Goal: Book appointment/travel/reservation

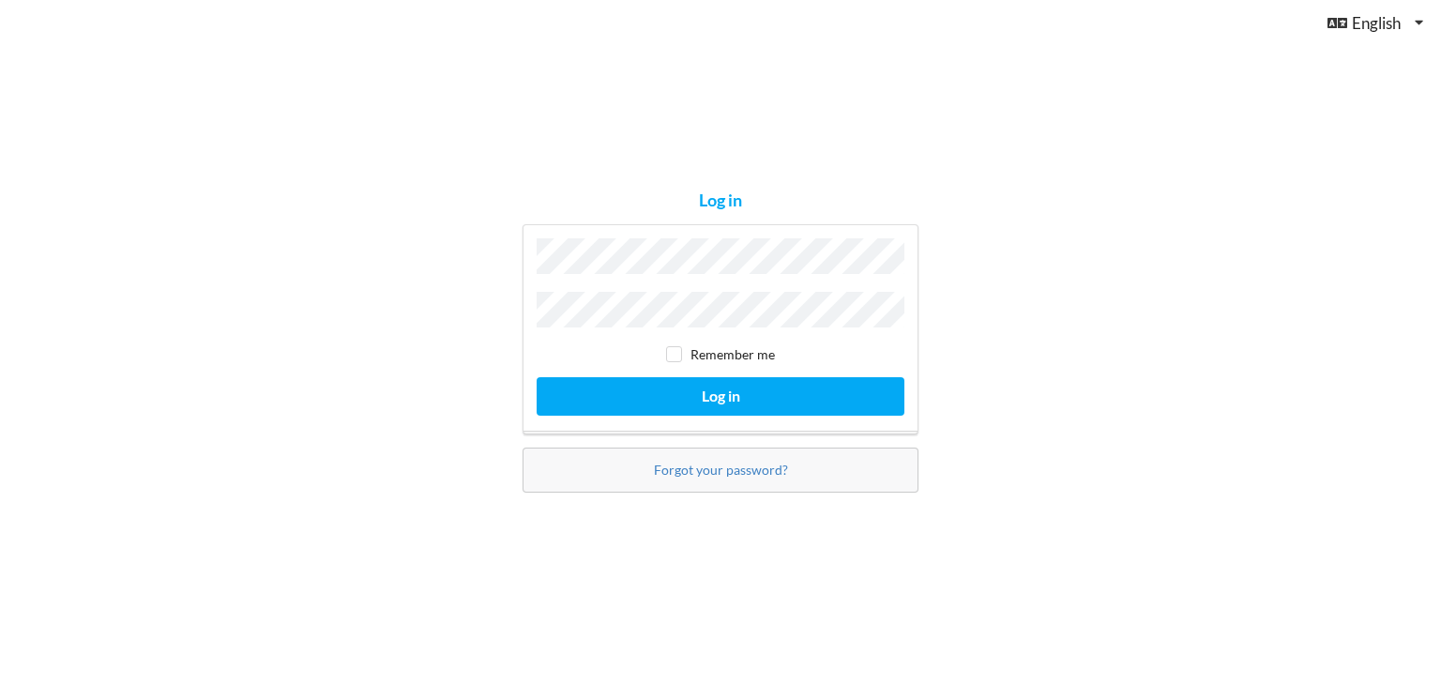
click at [537, 377] on button "Log in" at bounding box center [721, 396] width 368 height 38
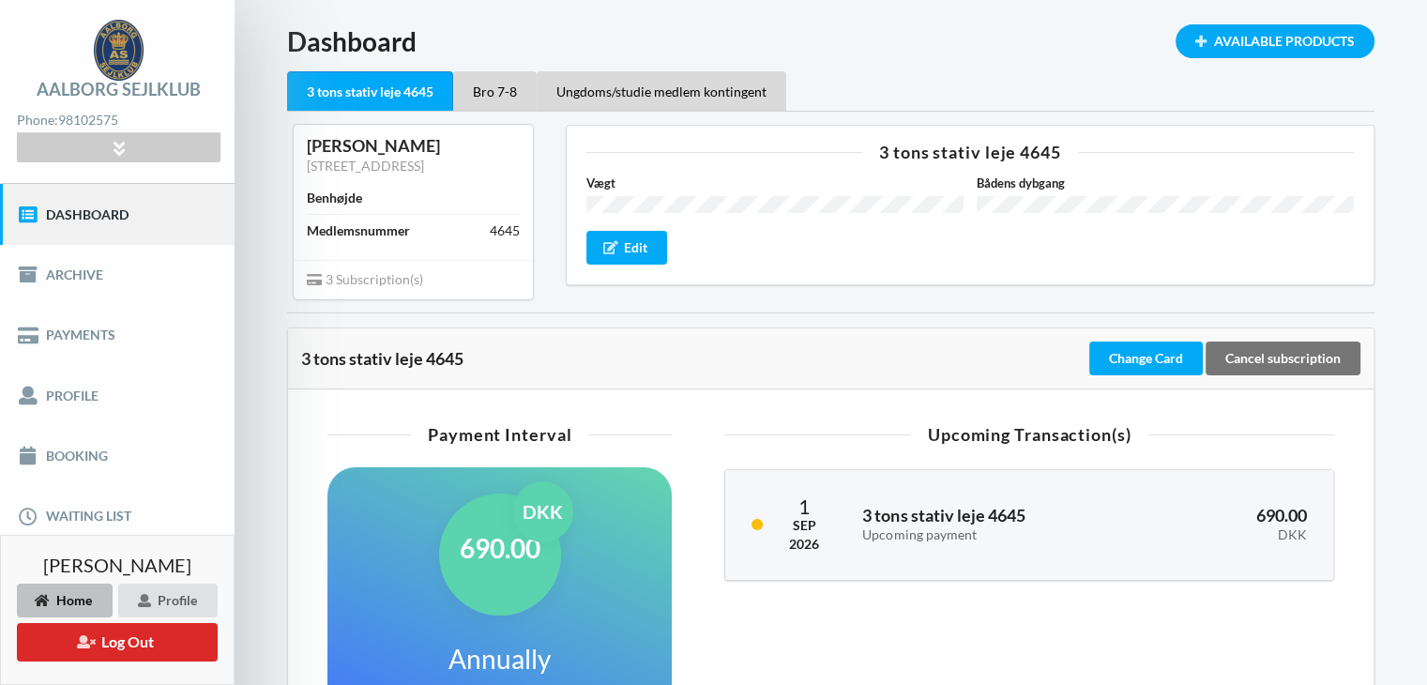
scroll to position [94, 0]
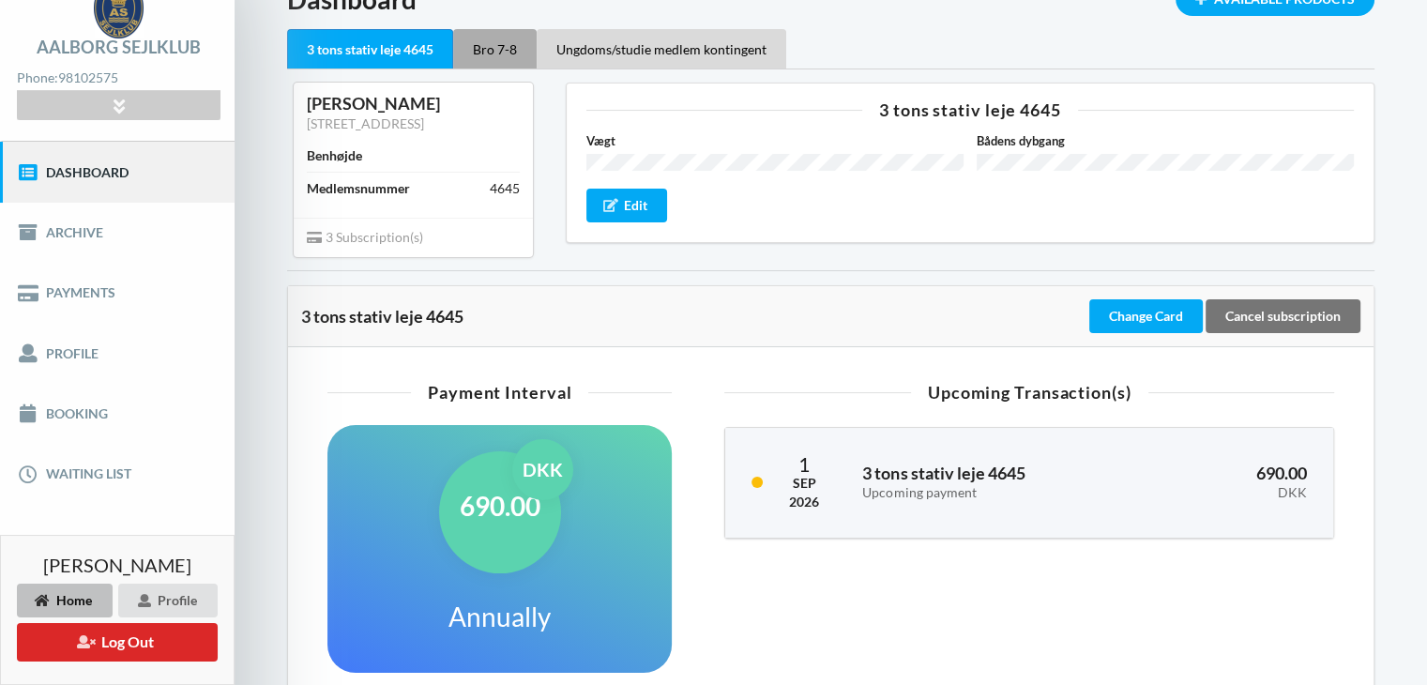
click at [503, 55] on div "Bro 7-8" at bounding box center [495, 48] width 84 height 39
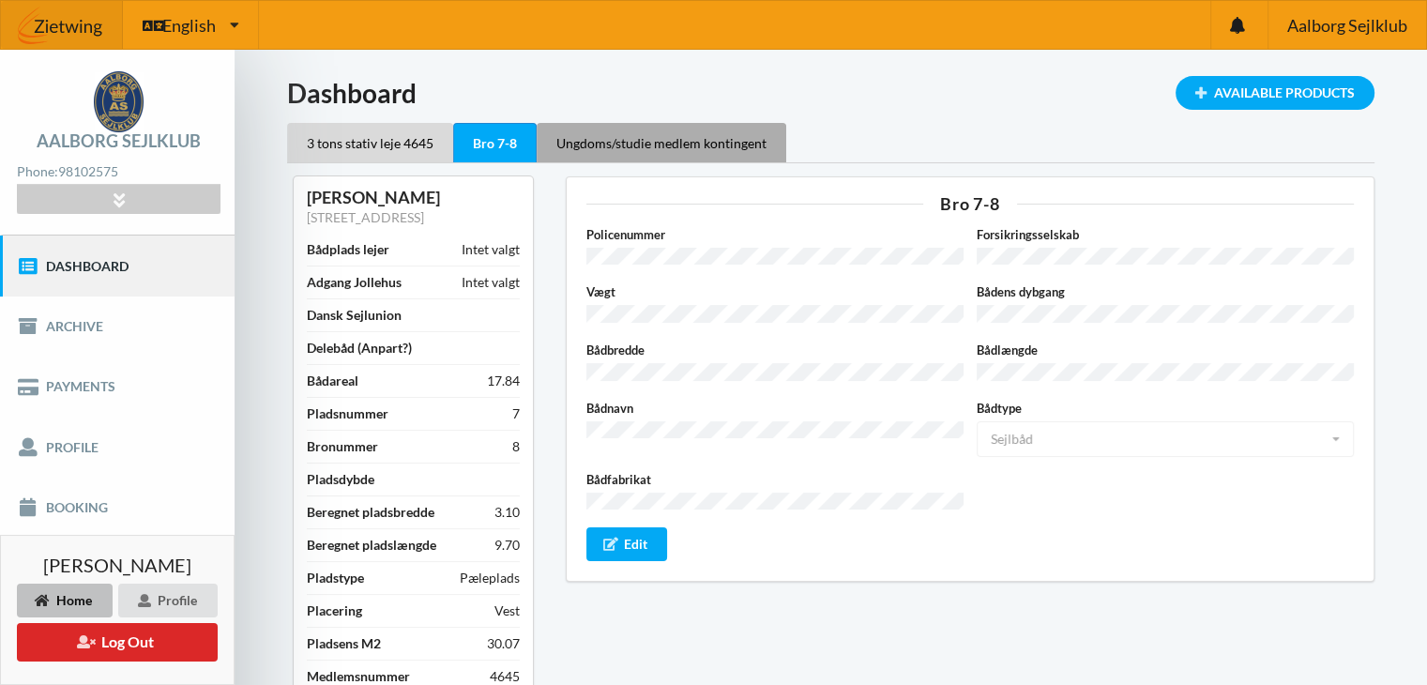
click at [631, 149] on div "Ungdoms/studie medlem kontingent" at bounding box center [662, 142] width 250 height 39
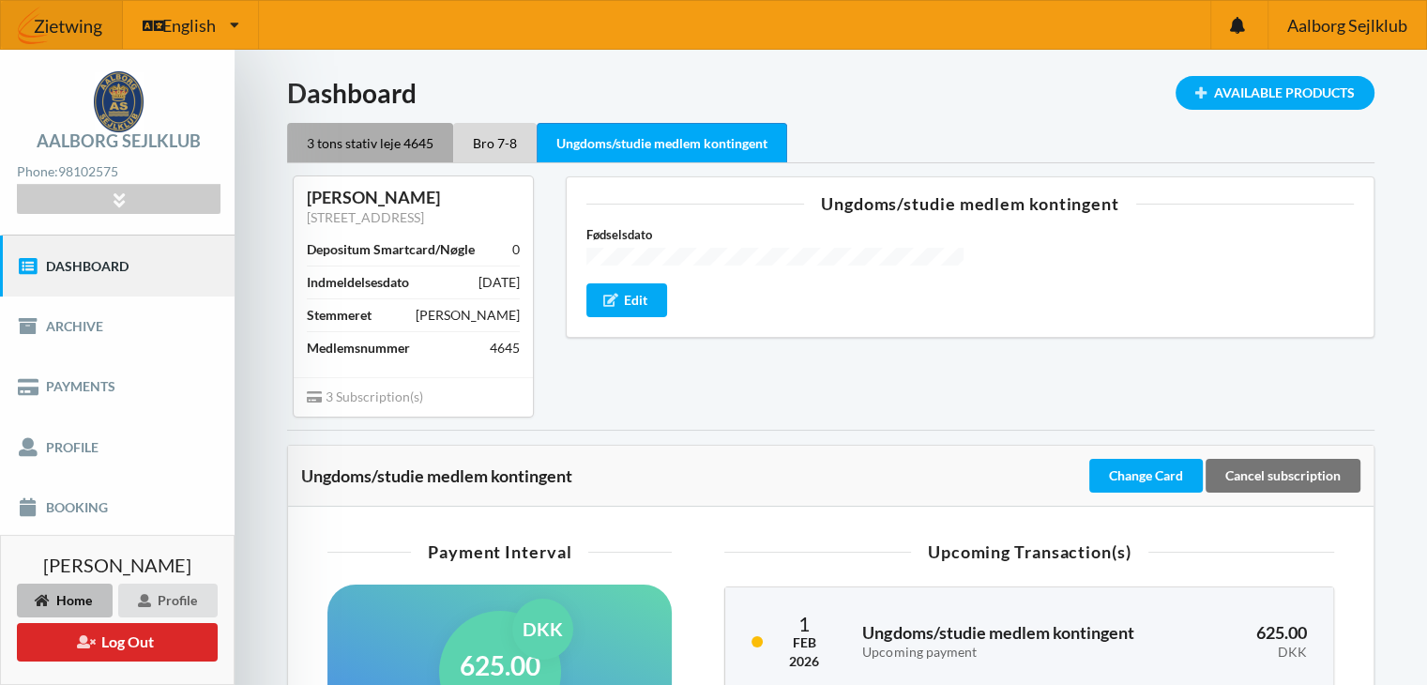
click at [370, 143] on div "3 tons stativ leje 4645" at bounding box center [370, 142] width 166 height 39
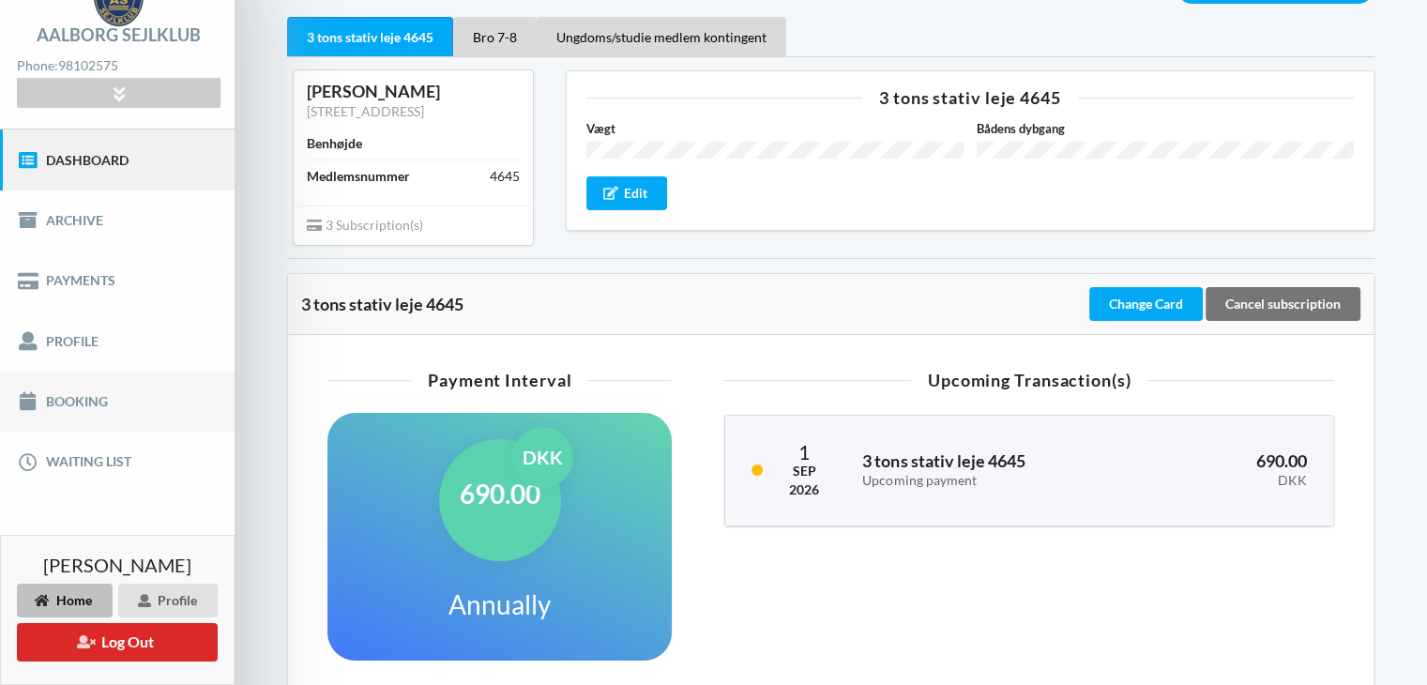
scroll to position [188, 0]
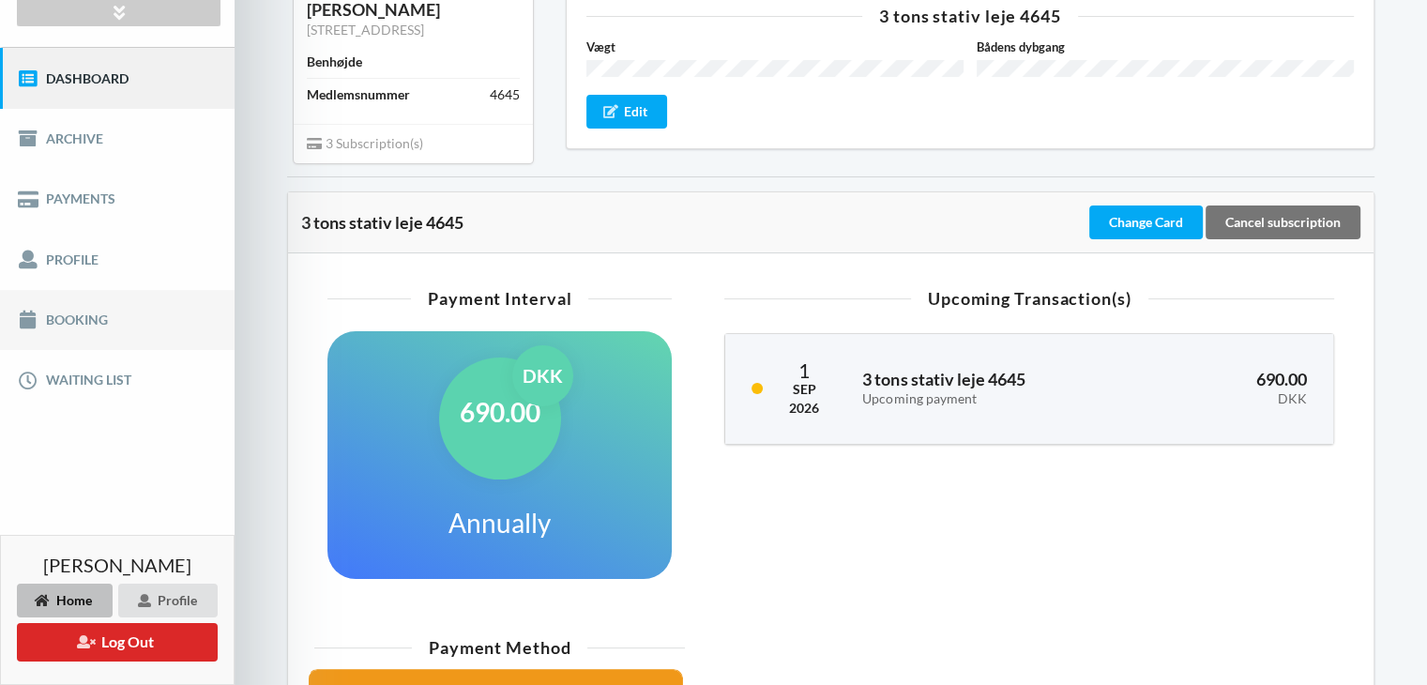
click at [72, 331] on link "Booking" at bounding box center [117, 320] width 235 height 60
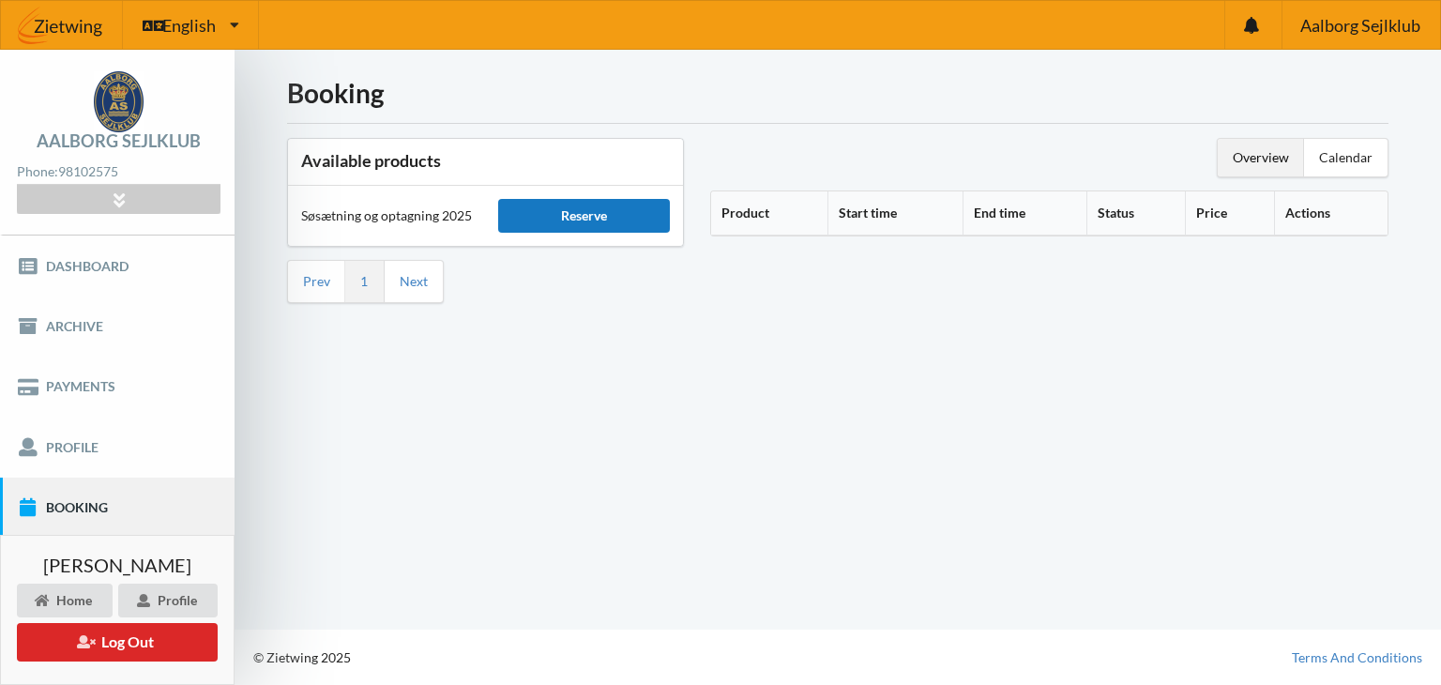
click at [596, 222] on div "Reserve" at bounding box center [583, 216] width 171 height 34
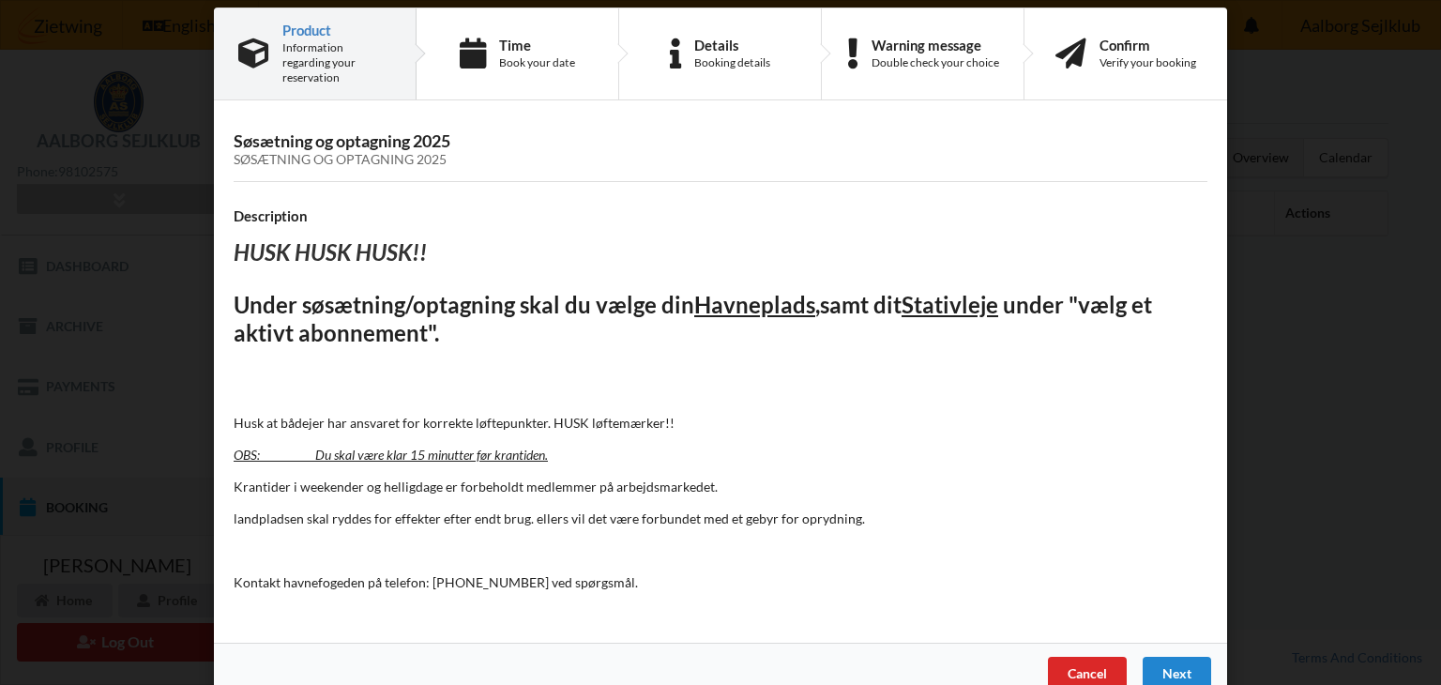
scroll to position [35, 0]
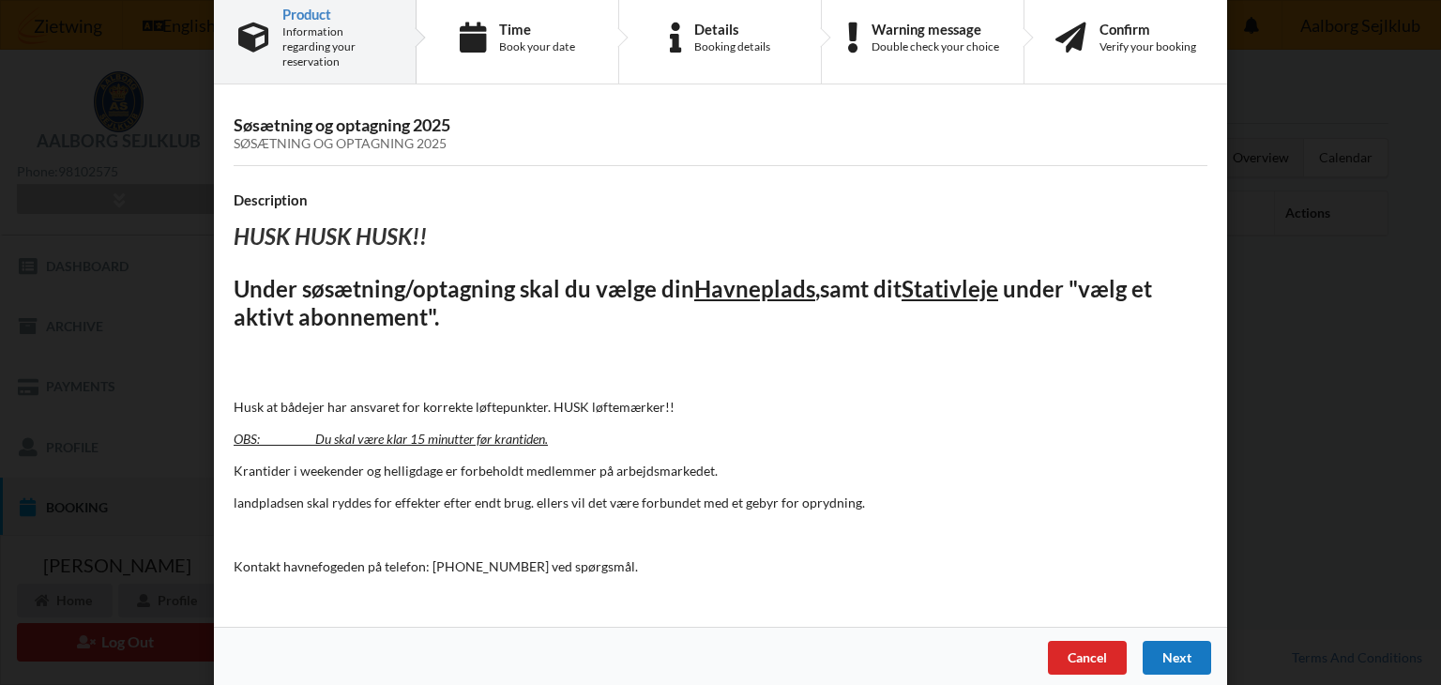
click at [1169, 645] on div "Next" at bounding box center [1177, 658] width 68 height 34
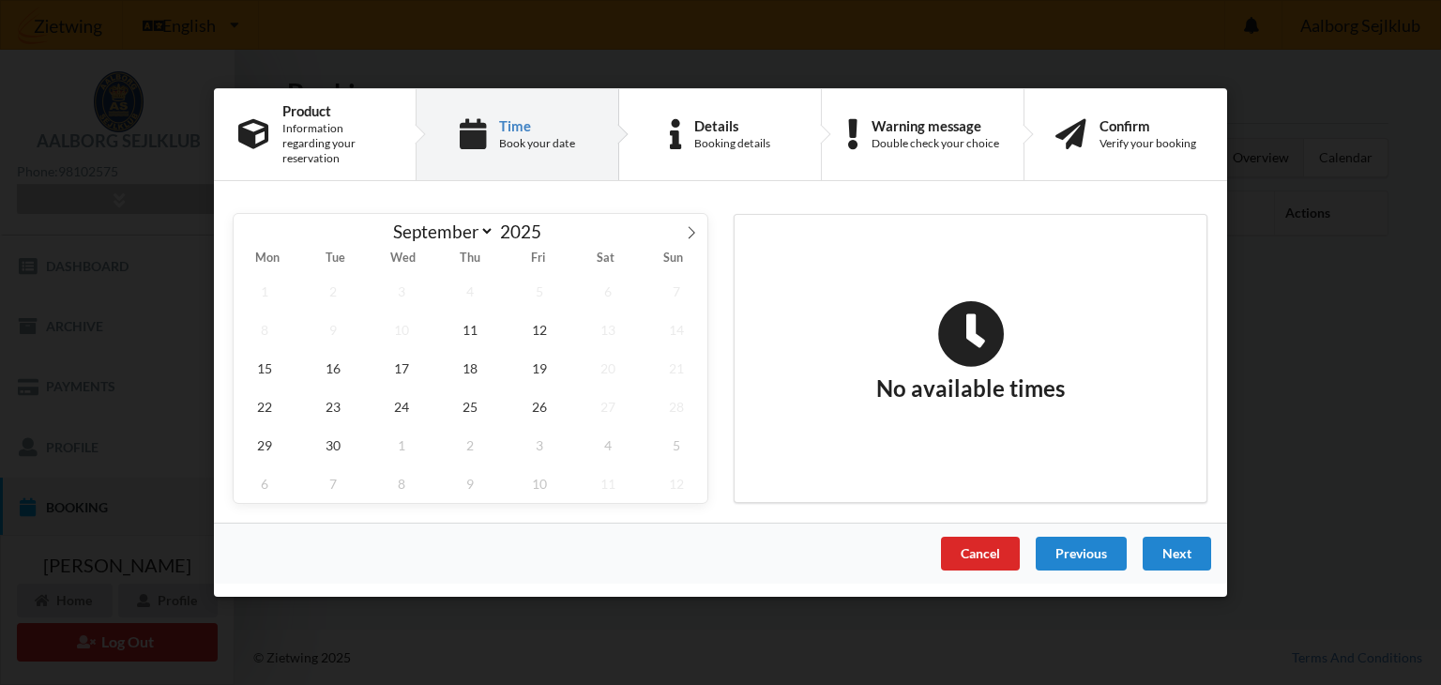
click at [613, 324] on span "13" at bounding box center [608, 330] width 62 height 38
click at [613, 322] on span "13" at bounding box center [608, 330] width 62 height 38
click at [664, 322] on span "14" at bounding box center [677, 330] width 62 height 38
click at [601, 322] on span "13" at bounding box center [608, 330] width 62 height 38
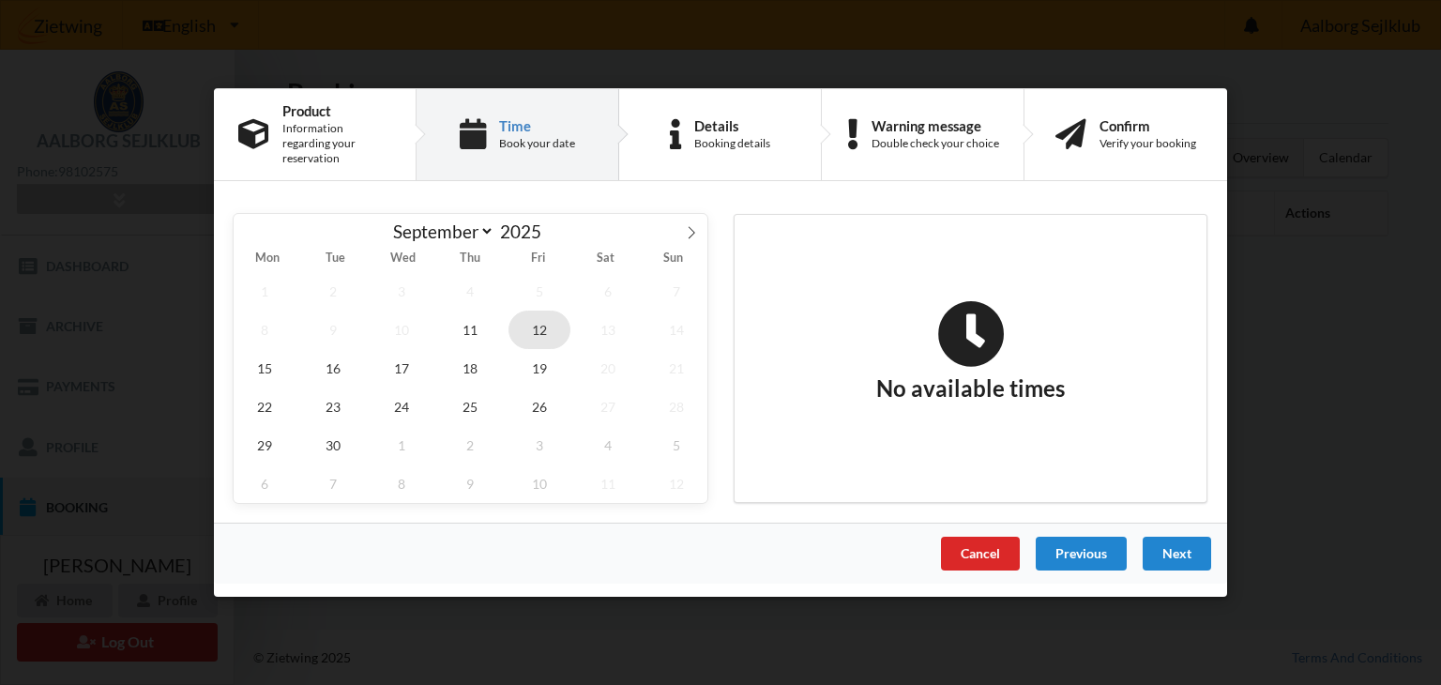
click at [554, 320] on span "12" at bounding box center [540, 330] width 62 height 38
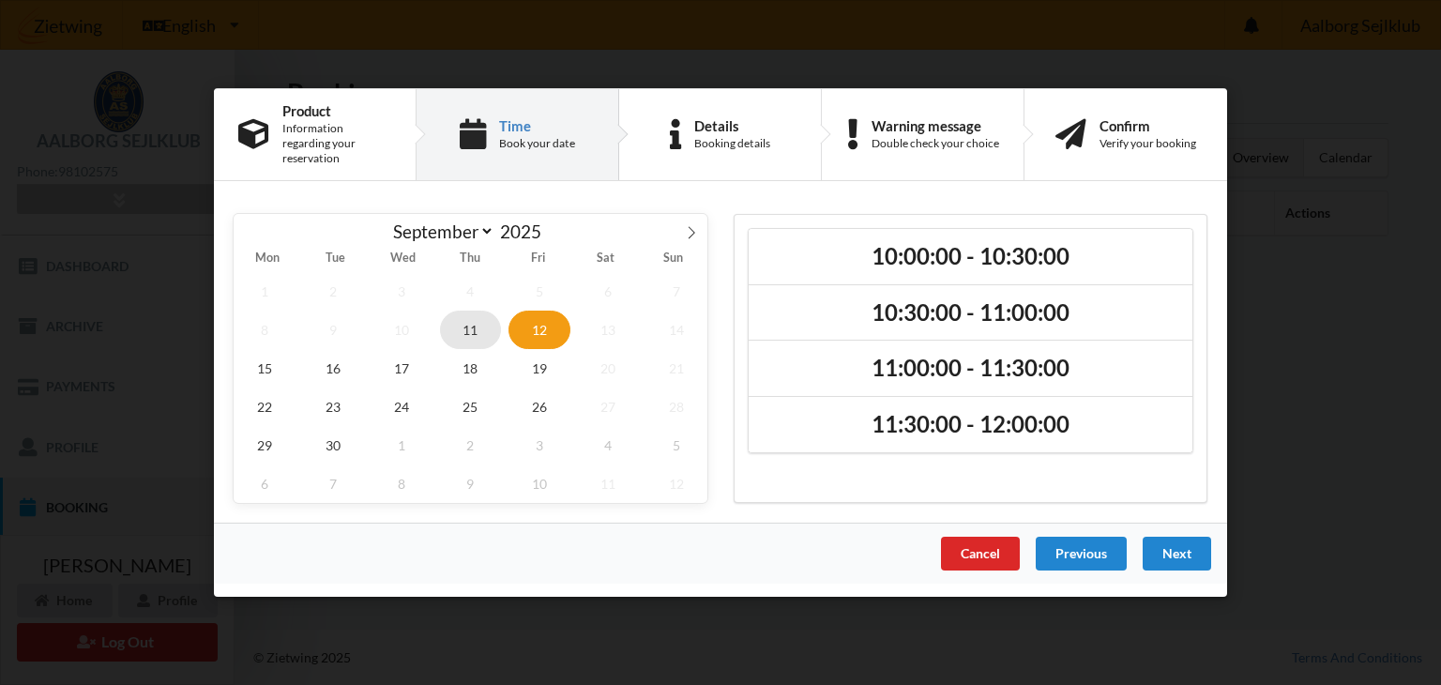
click at [480, 325] on span "11" at bounding box center [471, 330] width 62 height 38
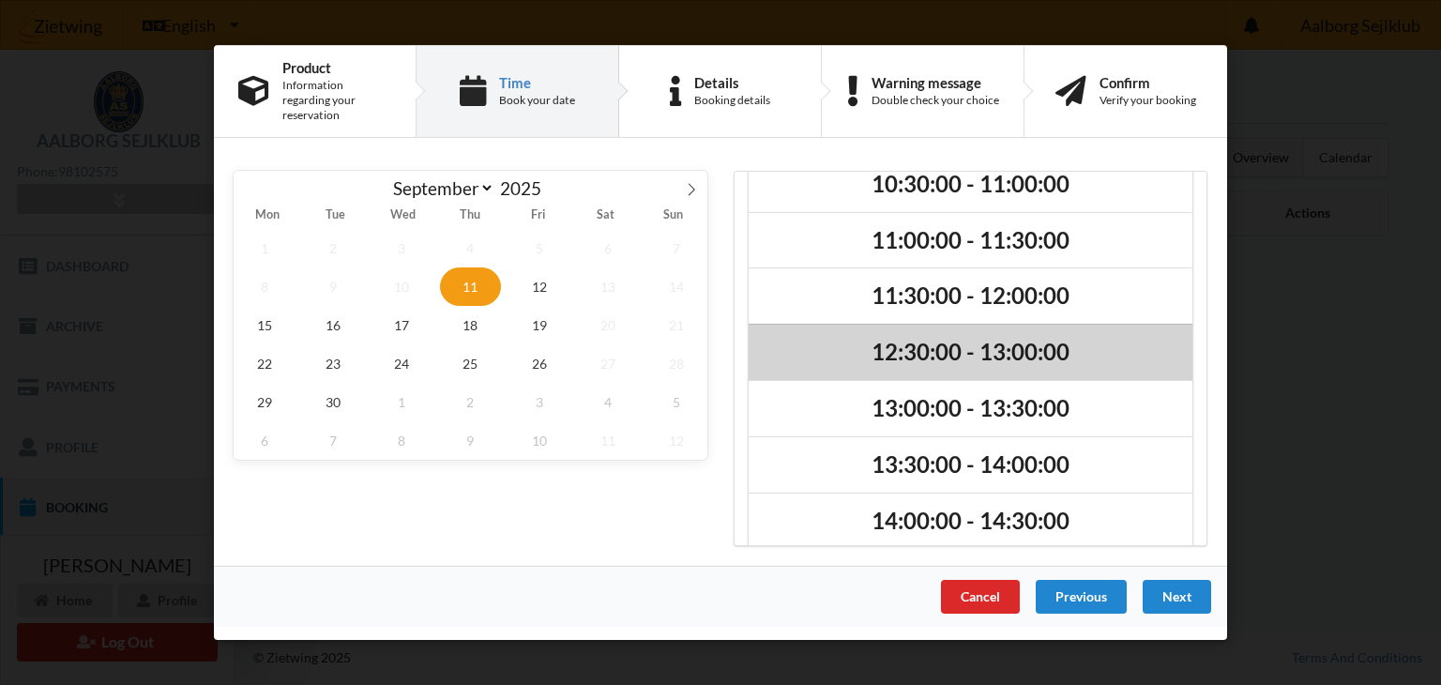
scroll to position [45, 0]
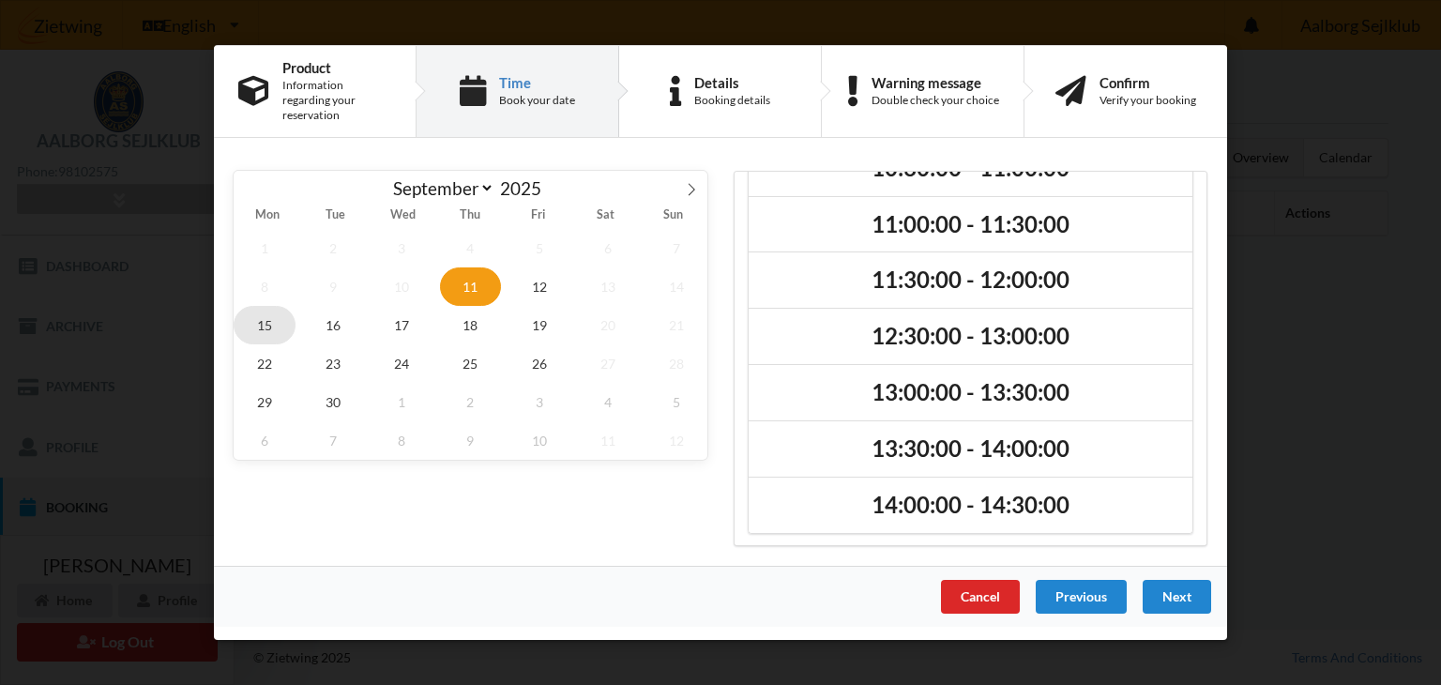
click at [265, 312] on span "15" at bounding box center [265, 325] width 62 height 38
click at [334, 306] on span "16" at bounding box center [333, 325] width 62 height 38
click at [265, 314] on span "15" at bounding box center [265, 325] width 62 height 38
click at [394, 327] on span "17" at bounding box center [402, 325] width 62 height 38
click at [480, 317] on span "18" at bounding box center [471, 325] width 62 height 38
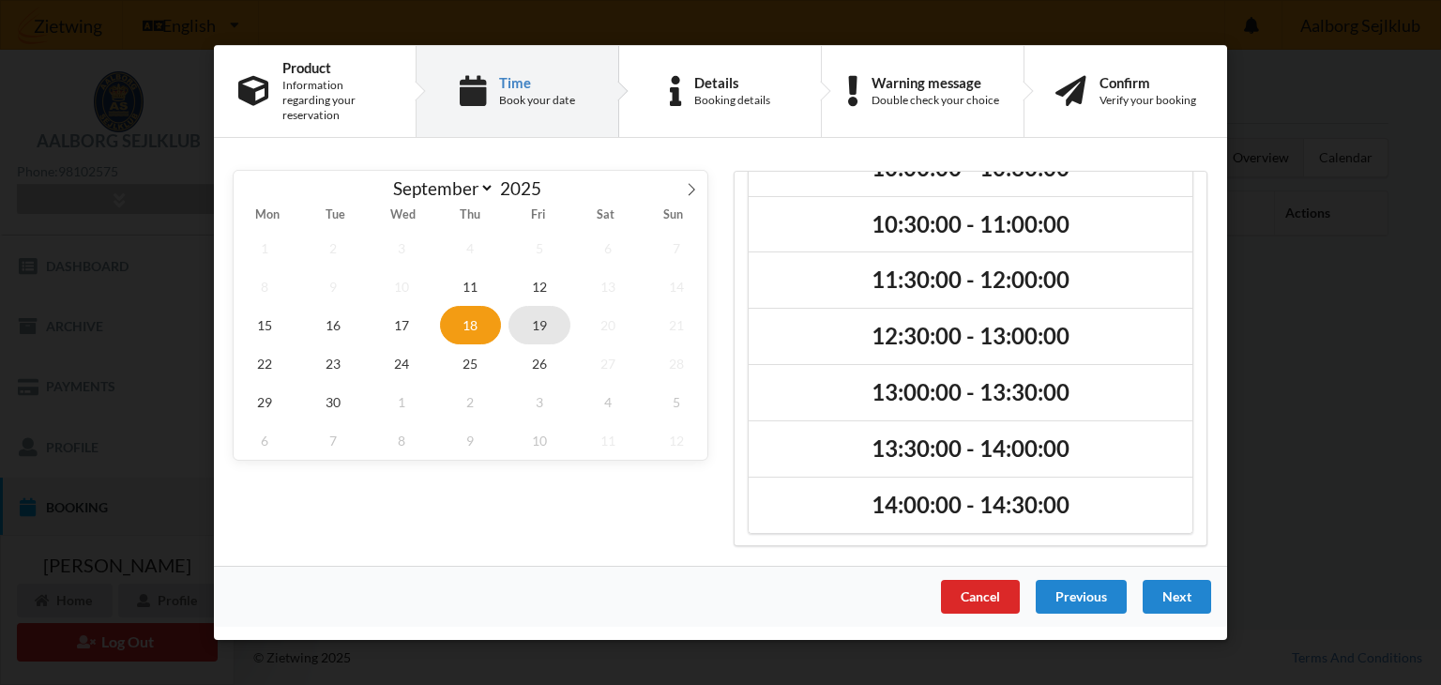
click at [540, 319] on span "19" at bounding box center [540, 325] width 62 height 38
click at [276, 314] on span "15" at bounding box center [265, 325] width 62 height 38
click at [343, 387] on span "30" at bounding box center [333, 402] width 62 height 38
click at [687, 183] on icon at bounding box center [691, 189] width 13 height 13
click at [255, 183] on icon at bounding box center [249, 189] width 13 height 13
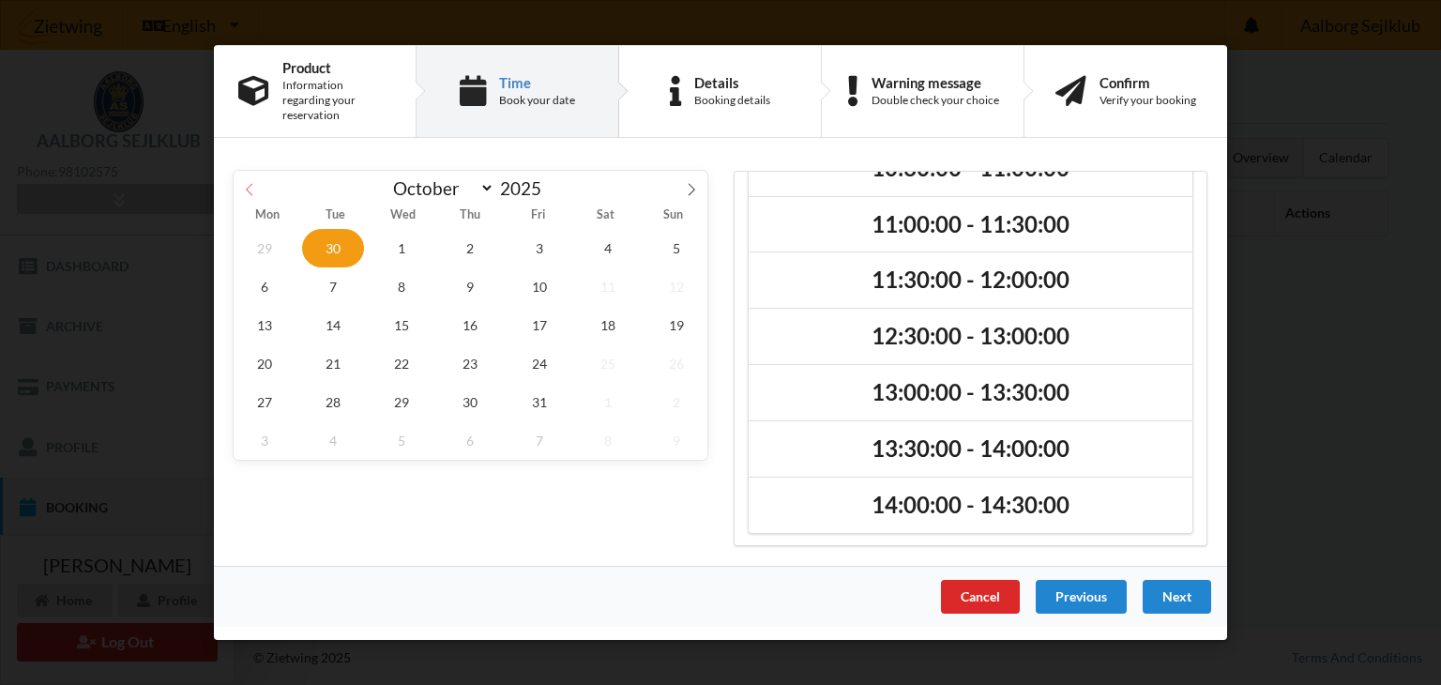
select select "8"
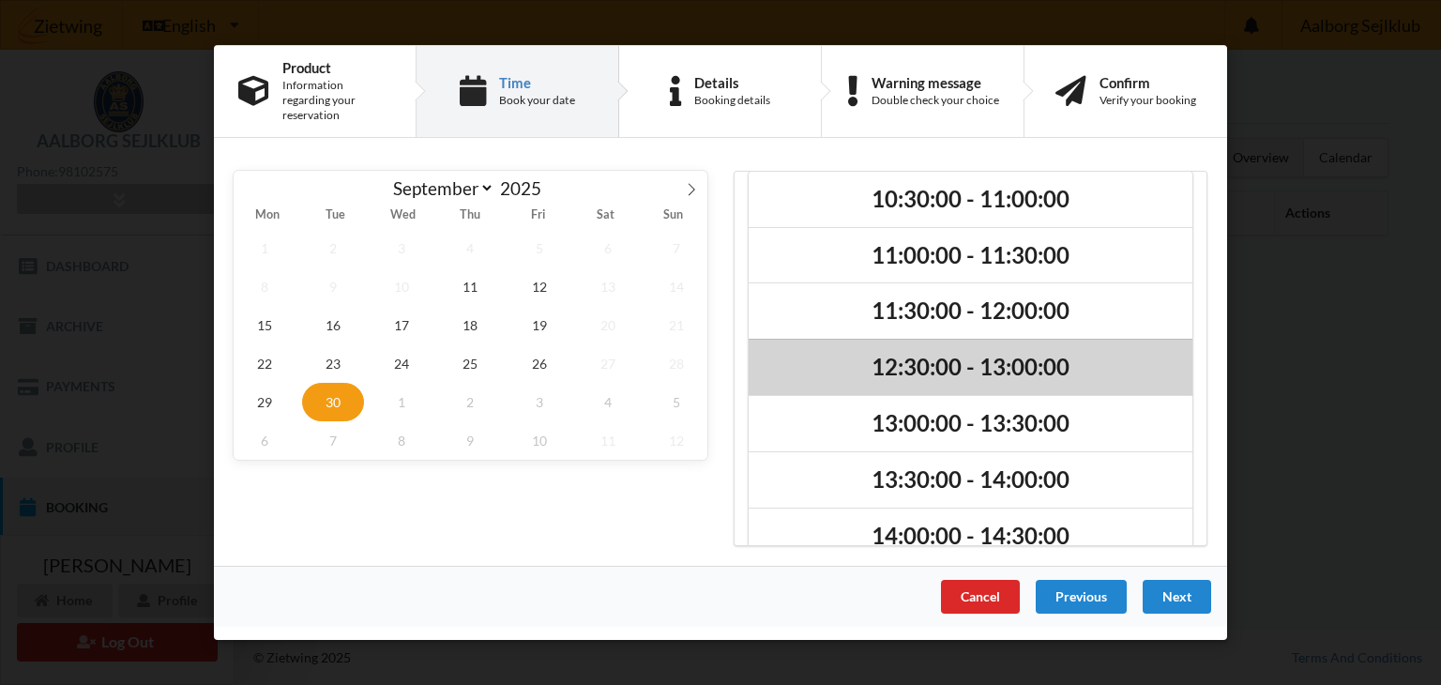
scroll to position [0, 0]
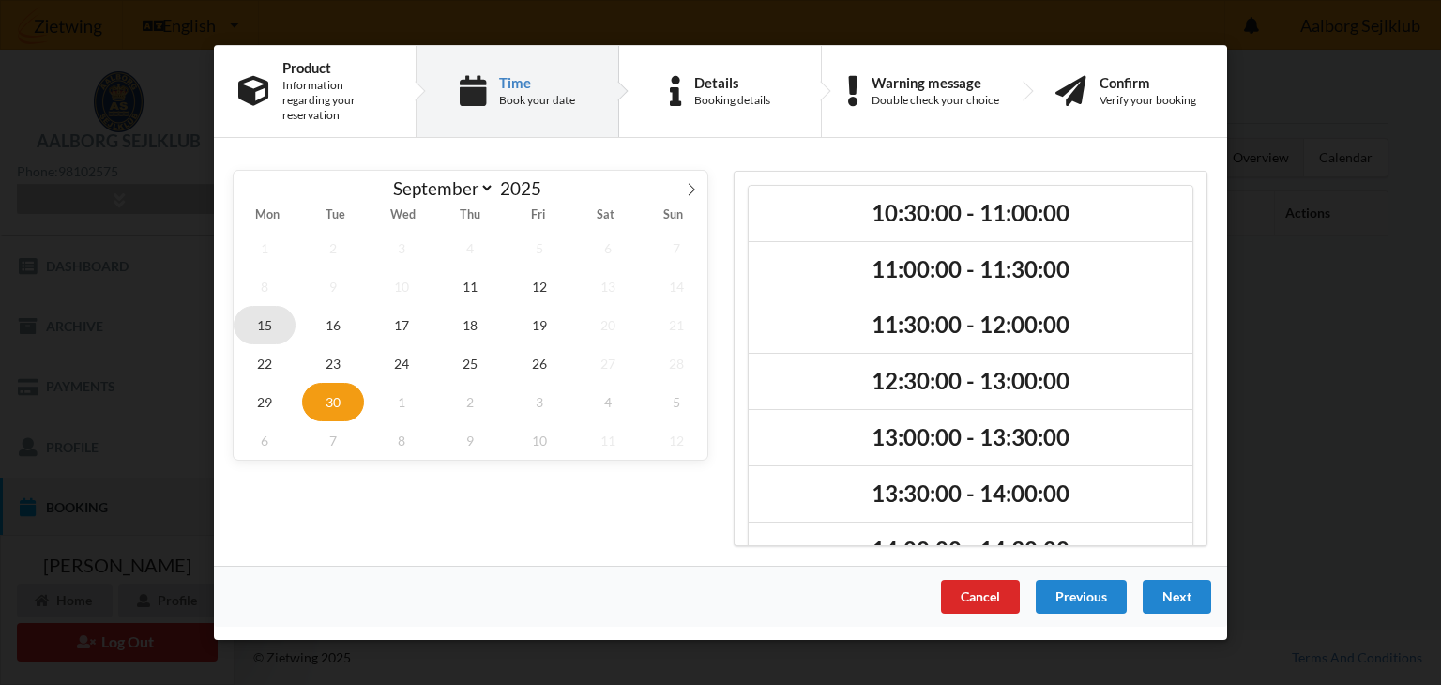
click at [277, 317] on span "15" at bounding box center [265, 325] width 62 height 38
click at [403, 280] on span "10" at bounding box center [402, 286] width 62 height 38
click at [458, 276] on span "11" at bounding box center [471, 286] width 62 height 38
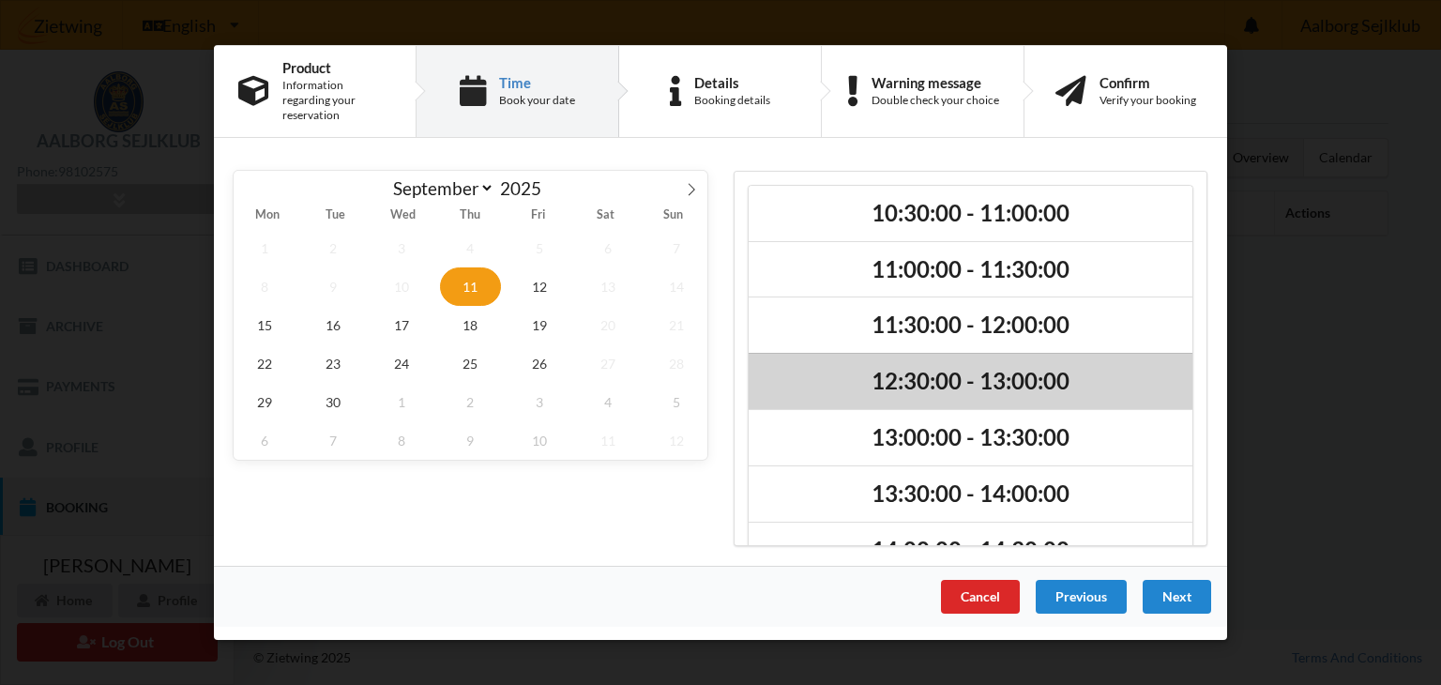
scroll to position [45, 0]
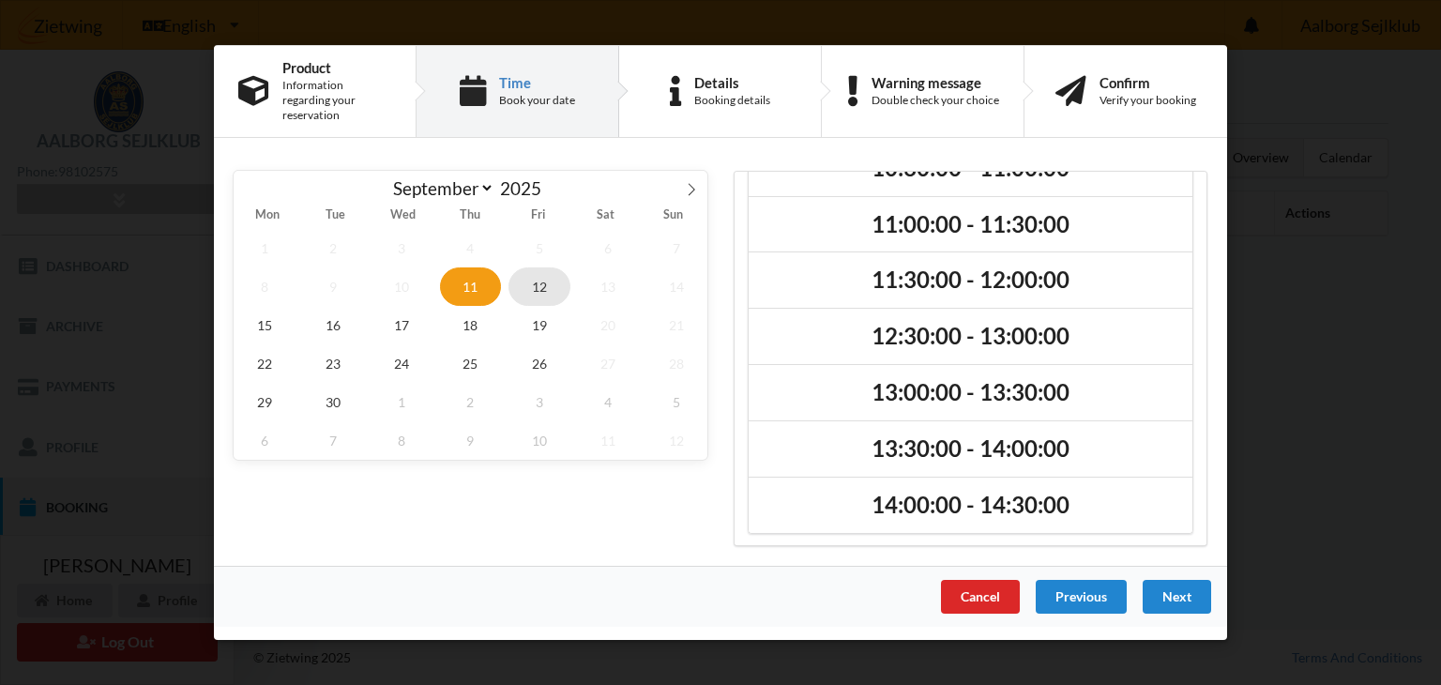
click at [540, 282] on span "12" at bounding box center [540, 286] width 62 height 38
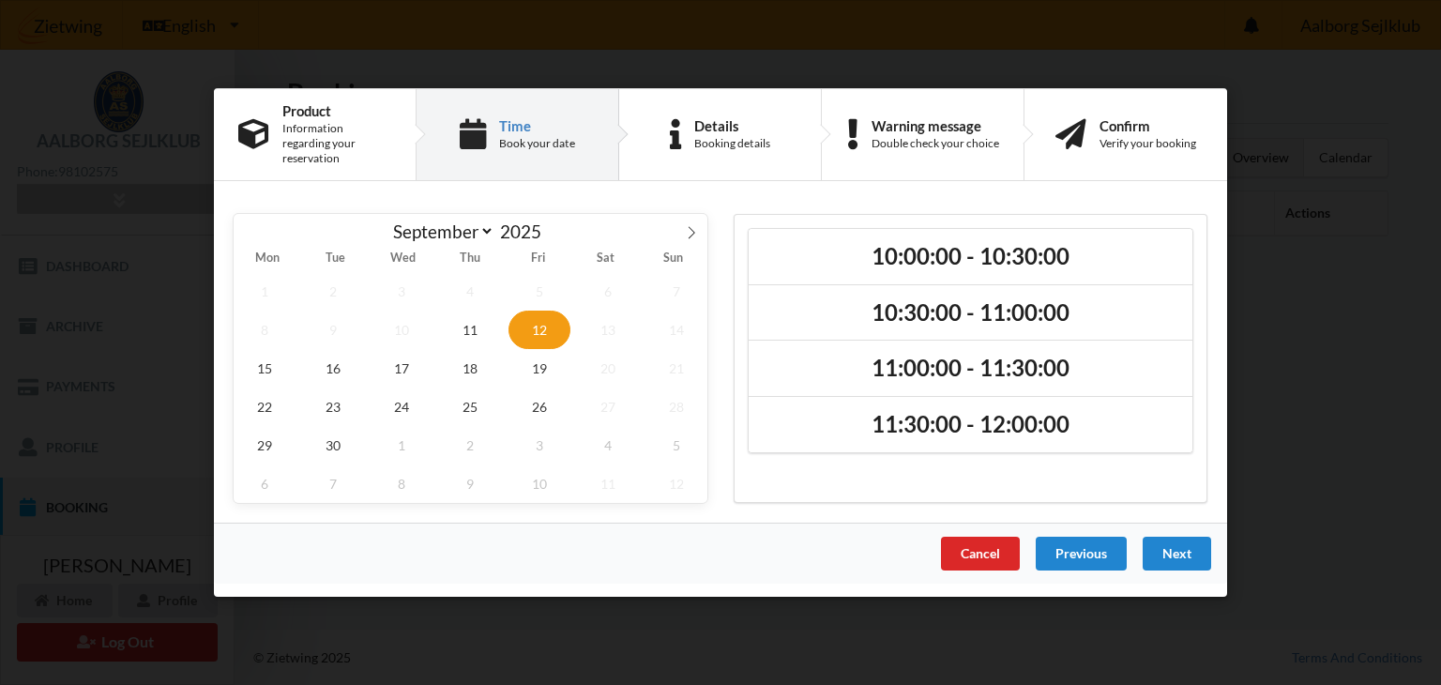
scroll to position [0, 0]
click at [466, 314] on span "11" at bounding box center [471, 330] width 62 height 38
